Goal: Find specific page/section: Find specific page/section

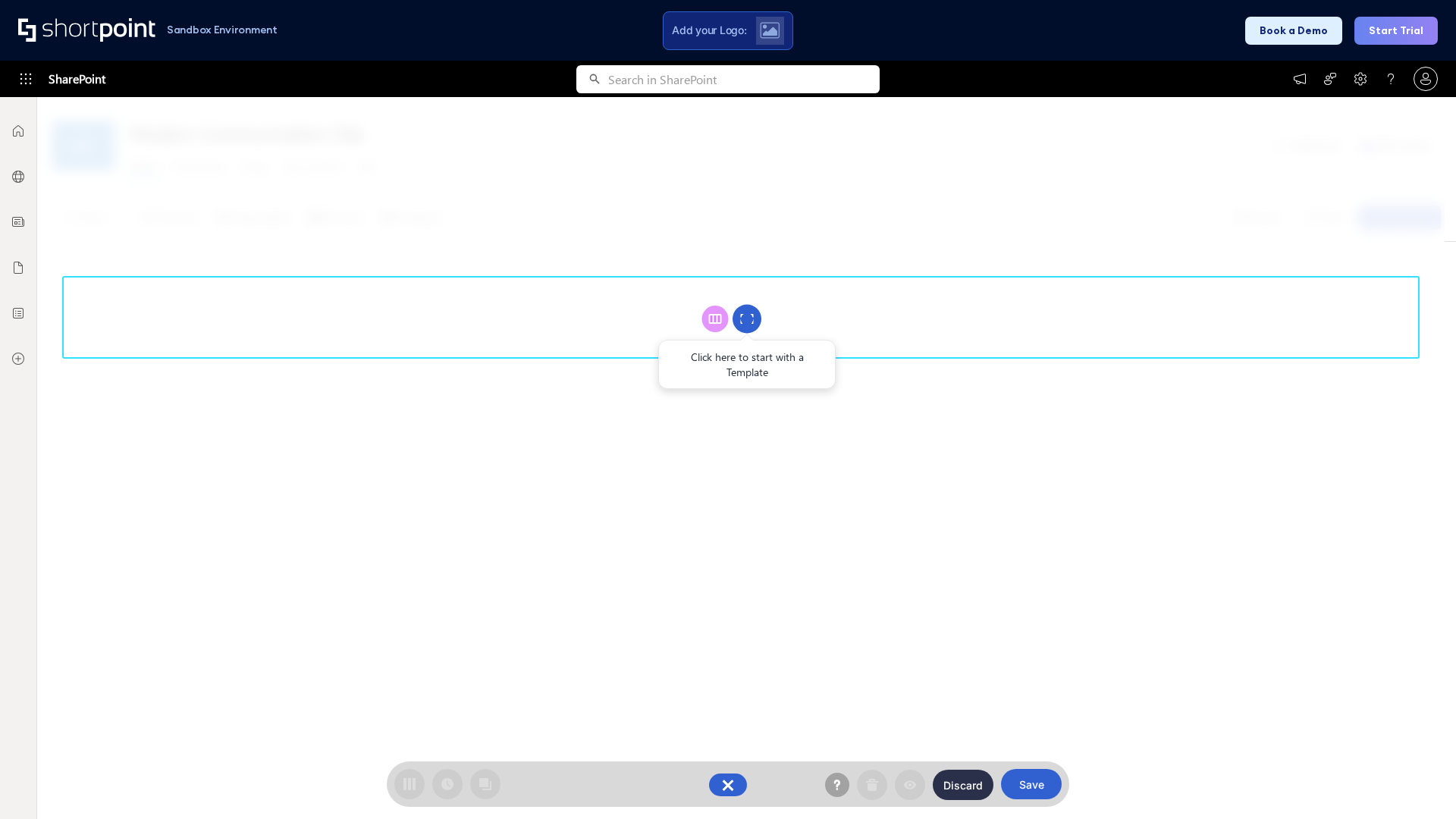
click at [747, 319] on circle at bounding box center [747, 319] width 29 height 29
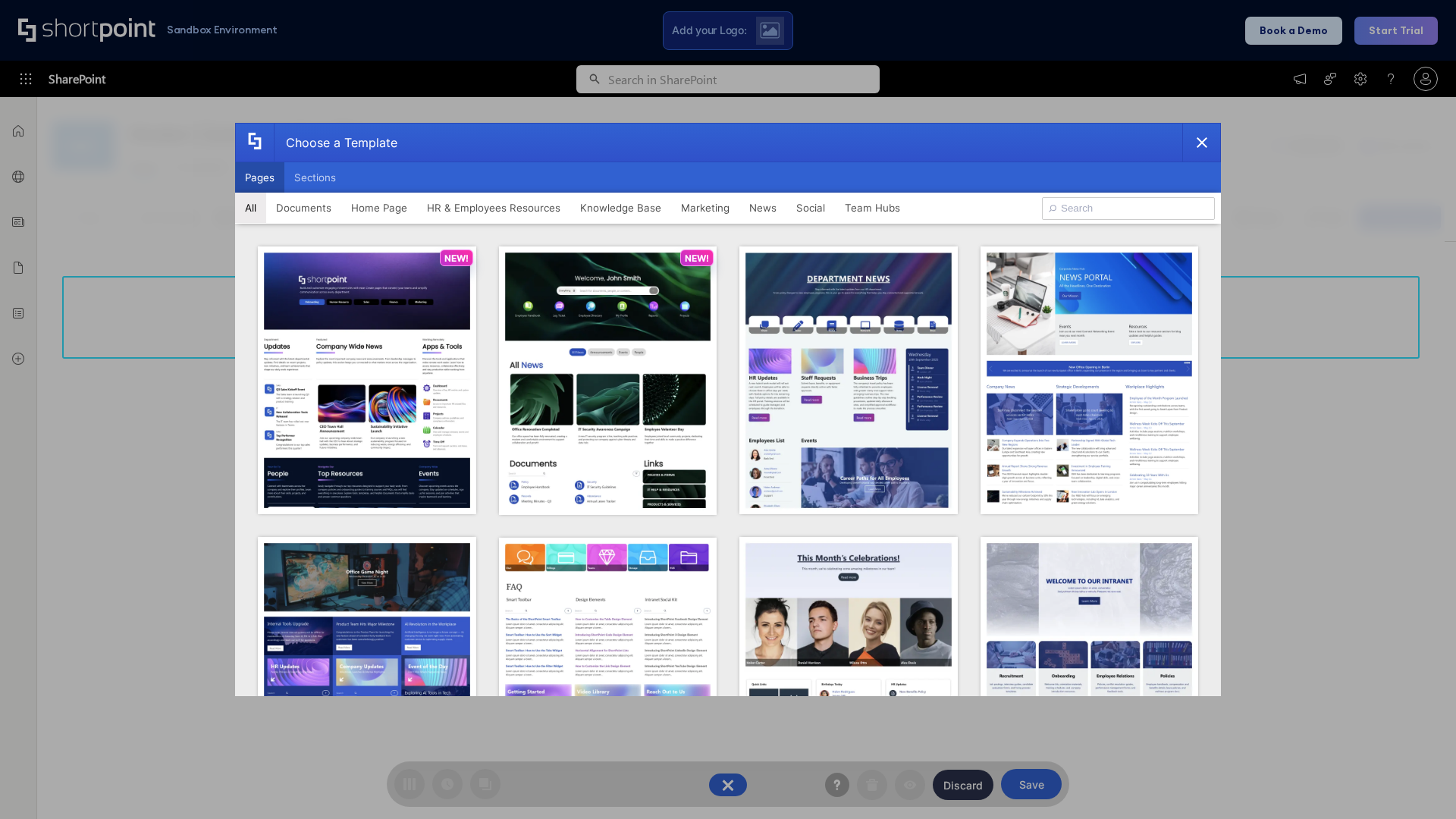
click at [260, 177] on button "Pages" at bounding box center [260, 177] width 49 height 30
type input "Team Hub 1"
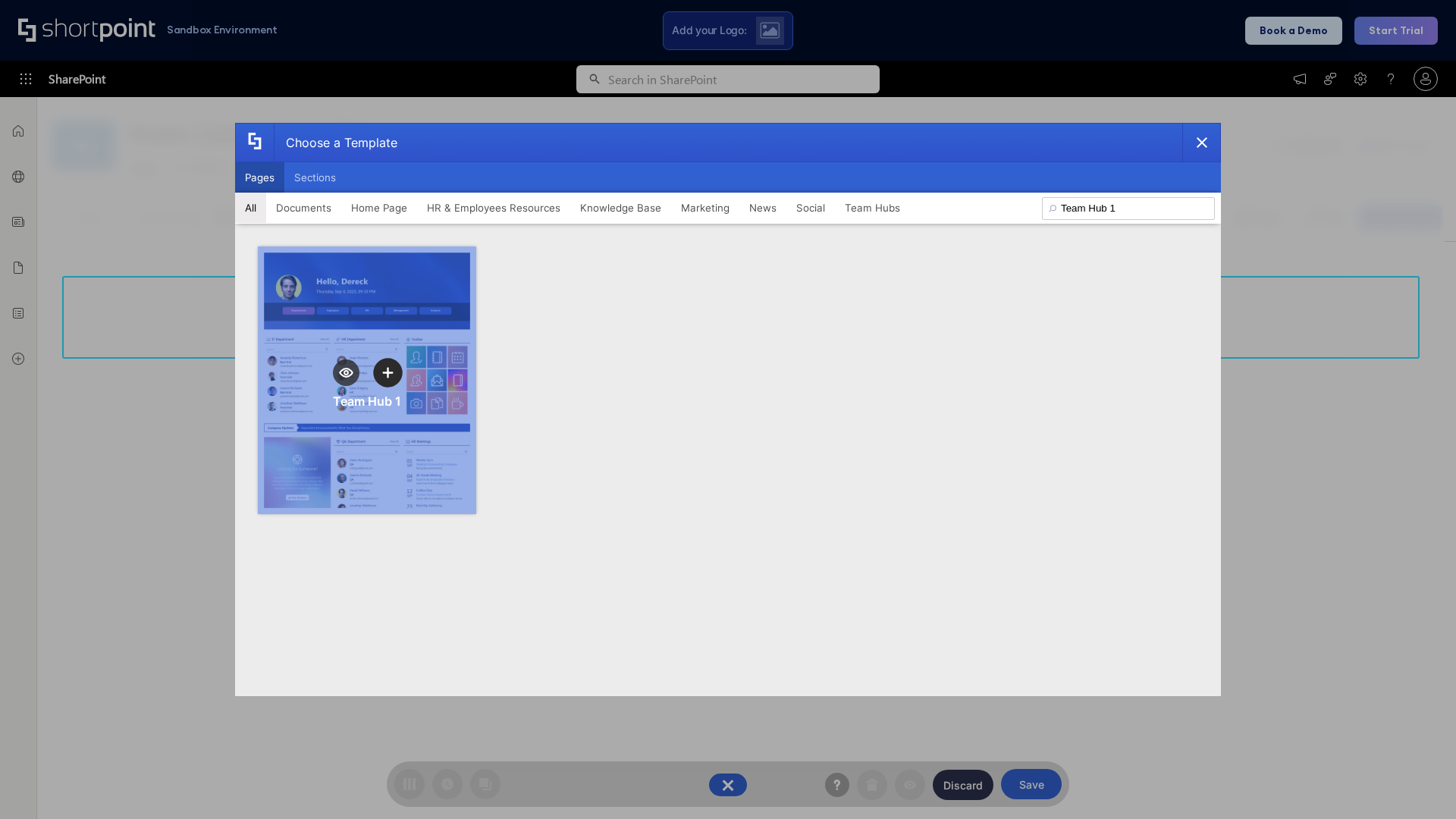
click at [388, 373] on icon "template selector" at bounding box center [387, 372] width 10 height 10
